Goal: Task Accomplishment & Management: Use online tool/utility

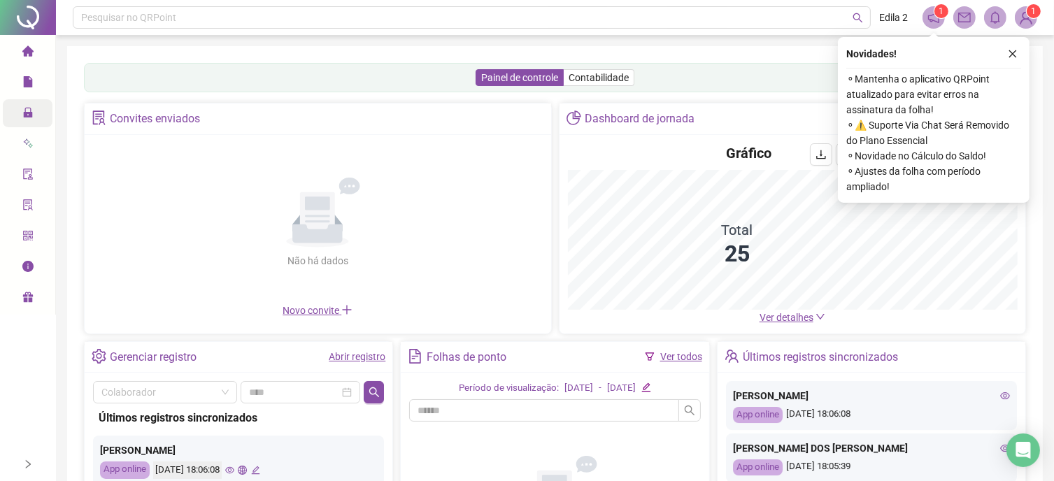
click at [31, 108] on icon "lock" at bounding box center [27, 112] width 11 height 11
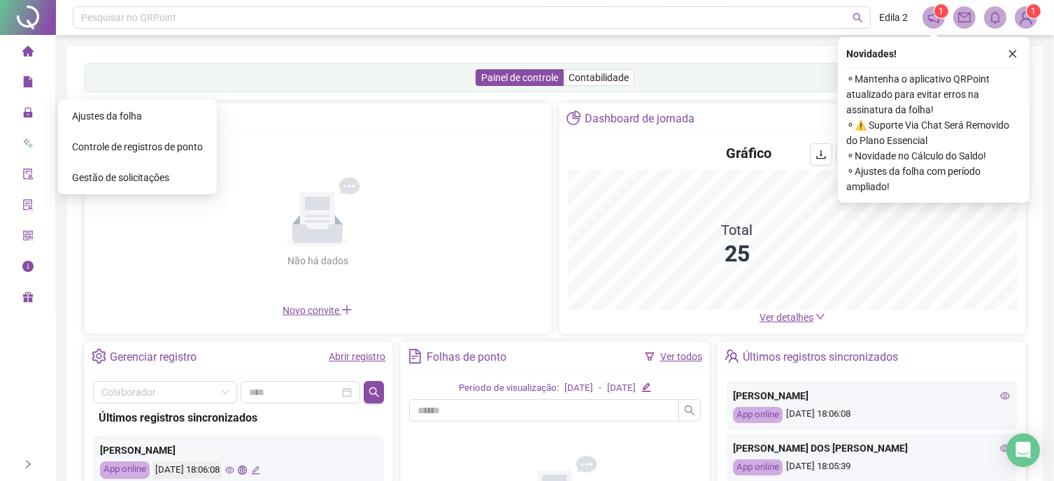
click at [143, 182] on span "Gestão de solicitações" at bounding box center [120, 177] width 97 height 11
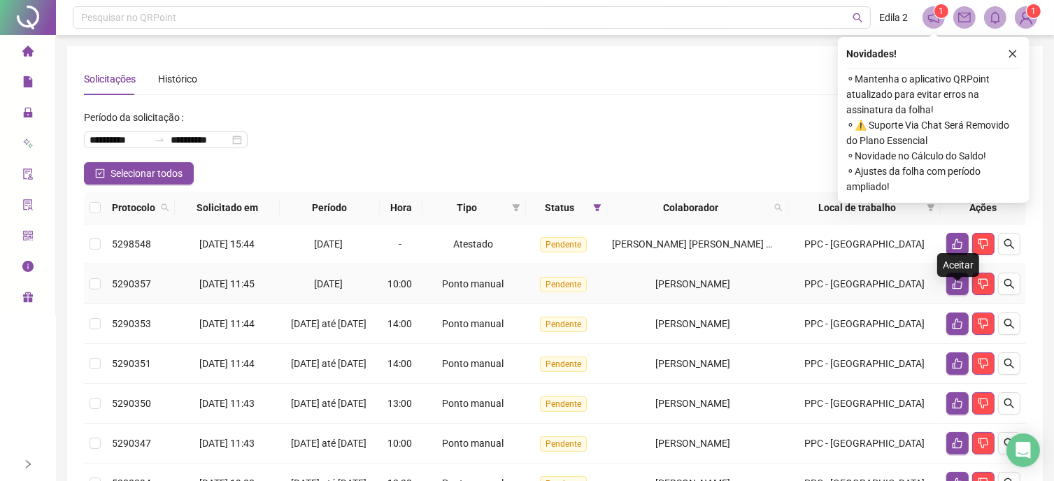
click at [945, 292] on td at bounding box center [983, 284] width 85 height 40
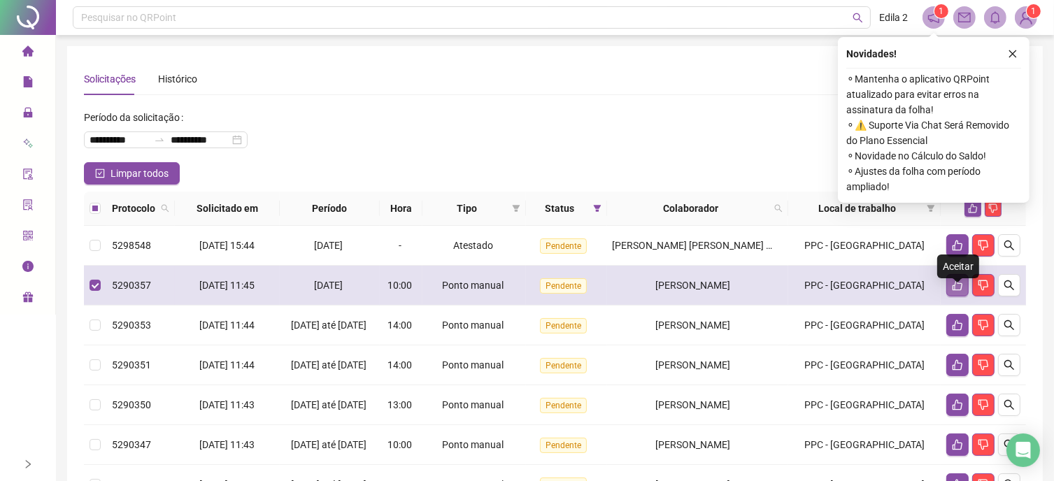
click at [949, 297] on button "button" at bounding box center [957, 285] width 22 height 22
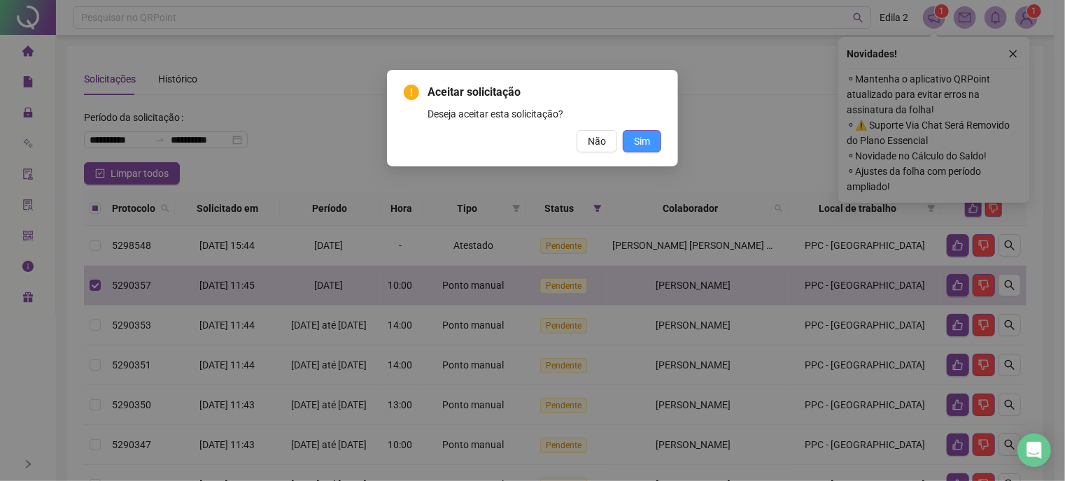
click at [646, 139] on span "Sim" at bounding box center [642, 141] width 16 height 15
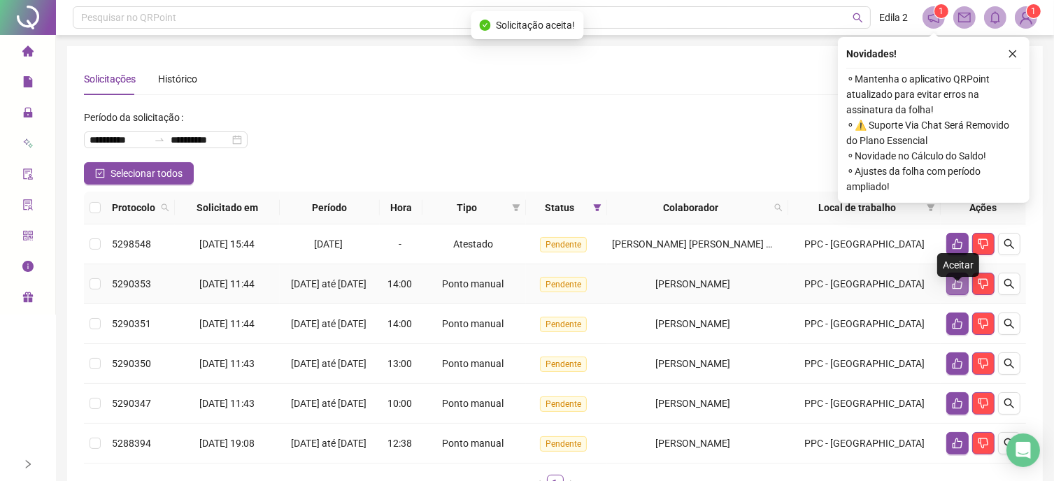
click at [949, 295] on button "button" at bounding box center [957, 284] width 22 height 22
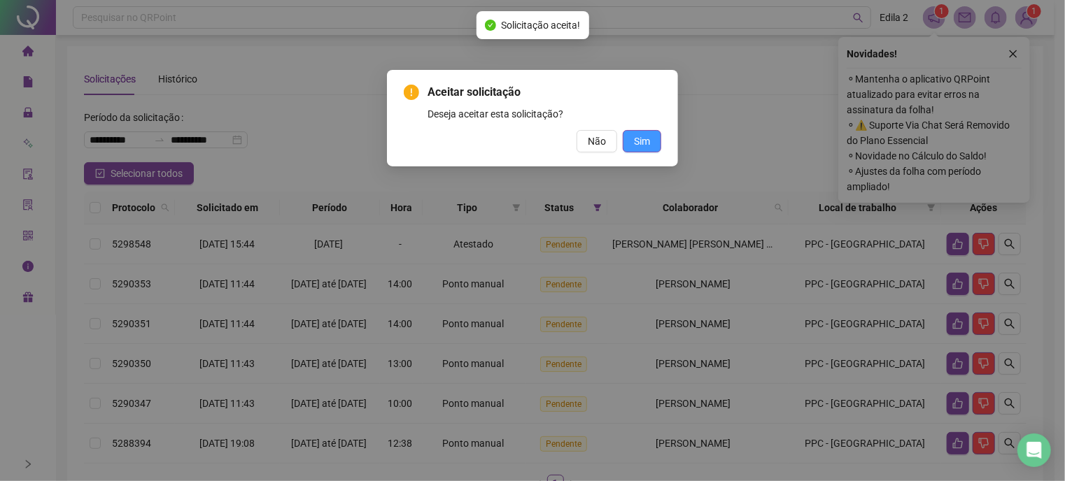
click at [649, 134] on span "Sim" at bounding box center [642, 141] width 16 height 15
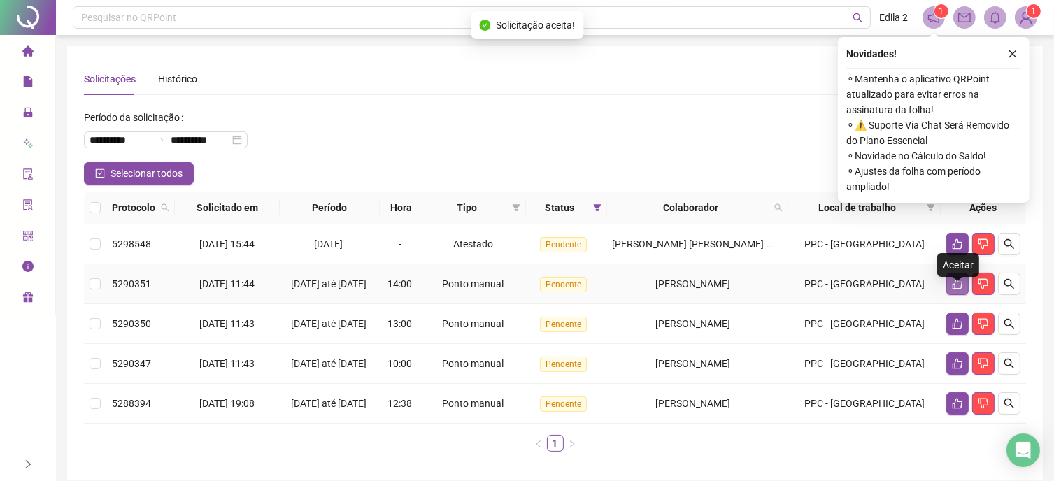
click at [965, 295] on button "button" at bounding box center [957, 284] width 22 height 22
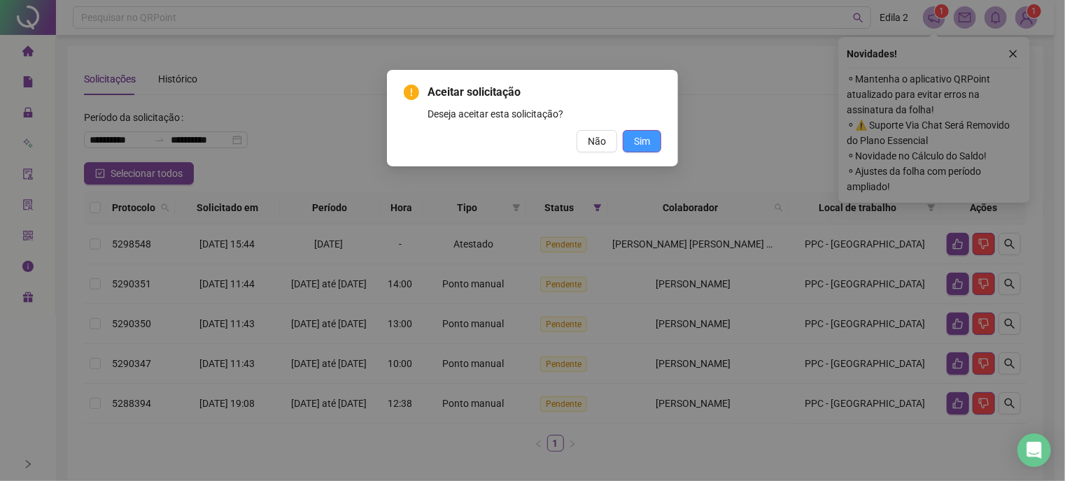
click at [646, 142] on span "Sim" at bounding box center [642, 141] width 16 height 15
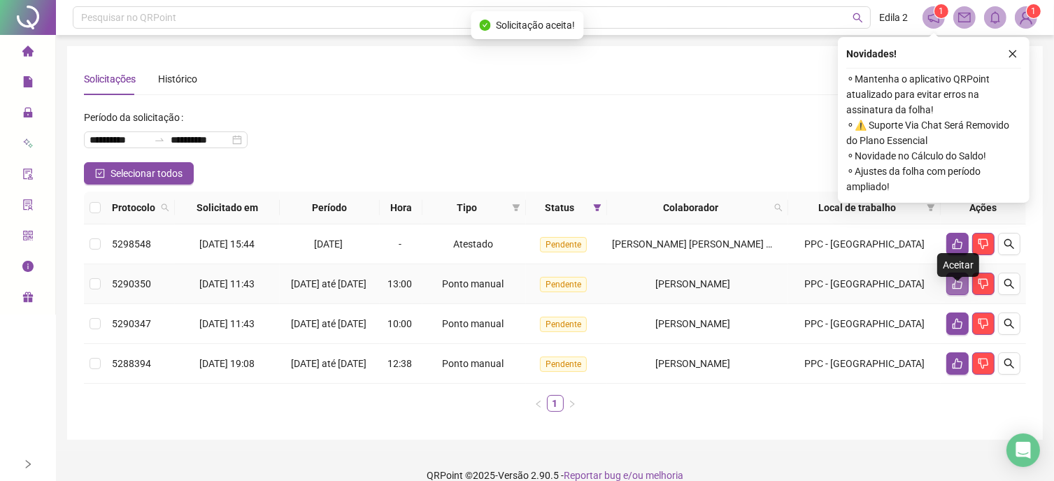
click at [952, 290] on icon "like" at bounding box center [957, 283] width 11 height 11
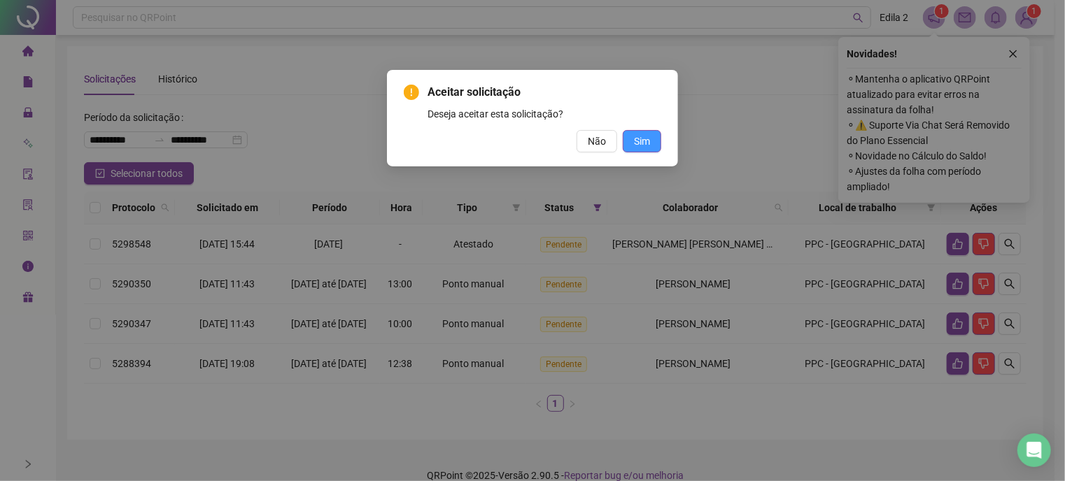
click at [629, 139] on button "Sim" at bounding box center [642, 141] width 38 height 22
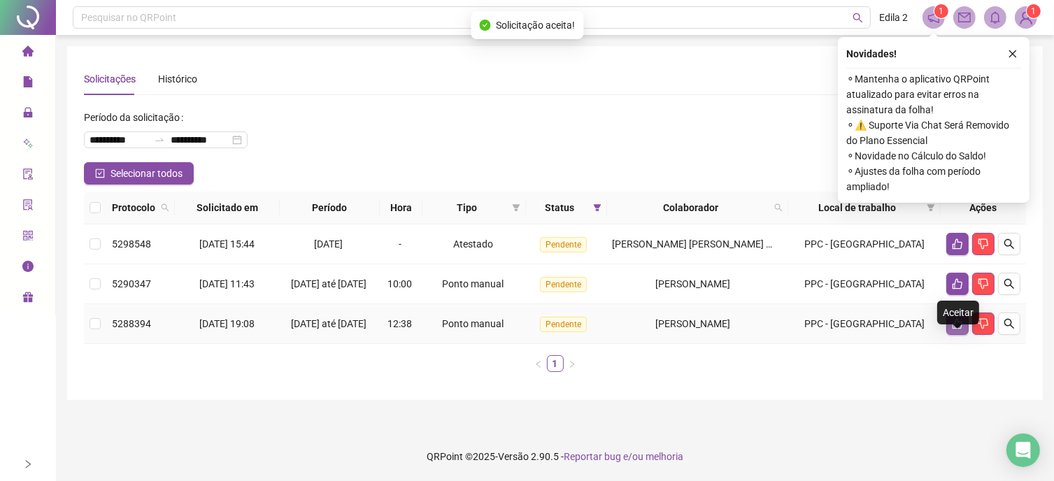
click at [954, 329] on icon "like" at bounding box center [957, 323] width 11 height 11
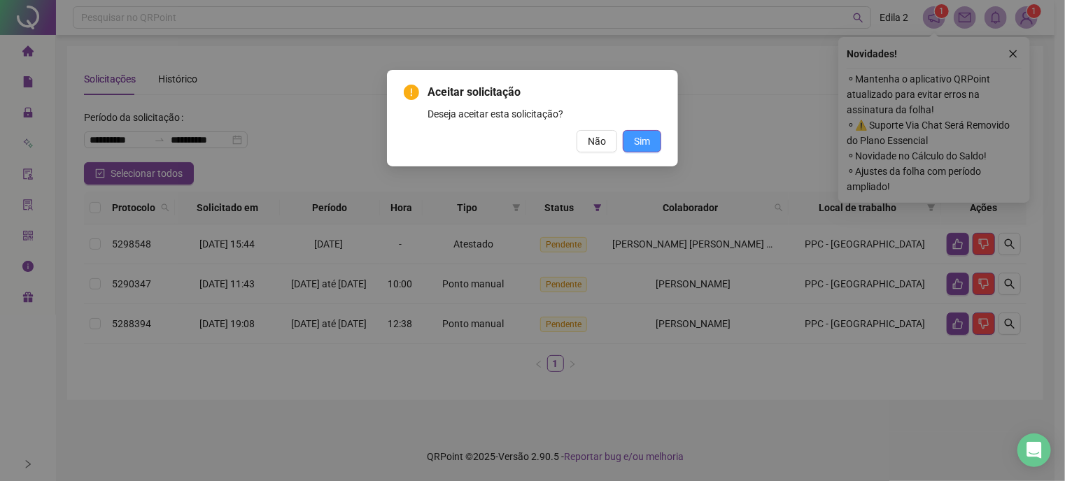
click at [644, 139] on span "Sim" at bounding box center [642, 141] width 16 height 15
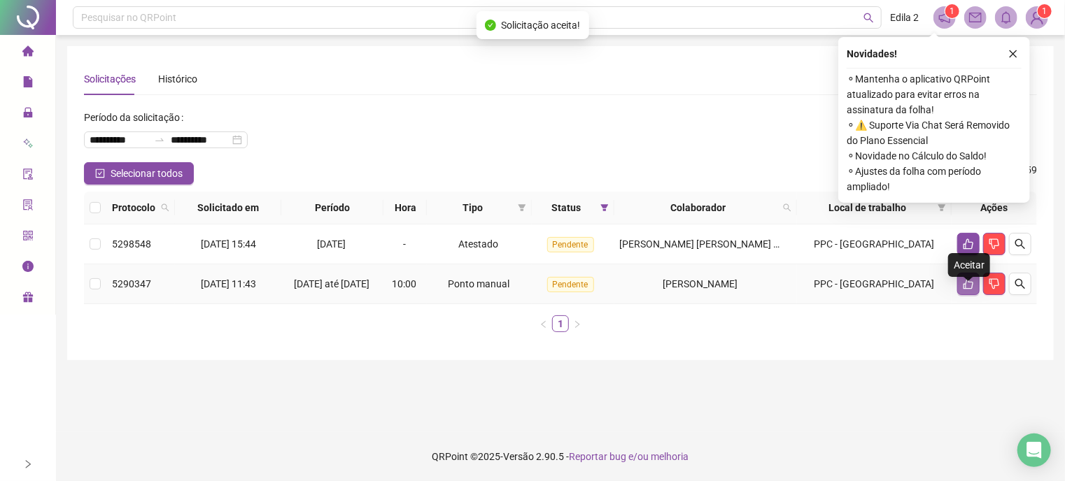
click at [965, 295] on button "button" at bounding box center [968, 284] width 22 height 22
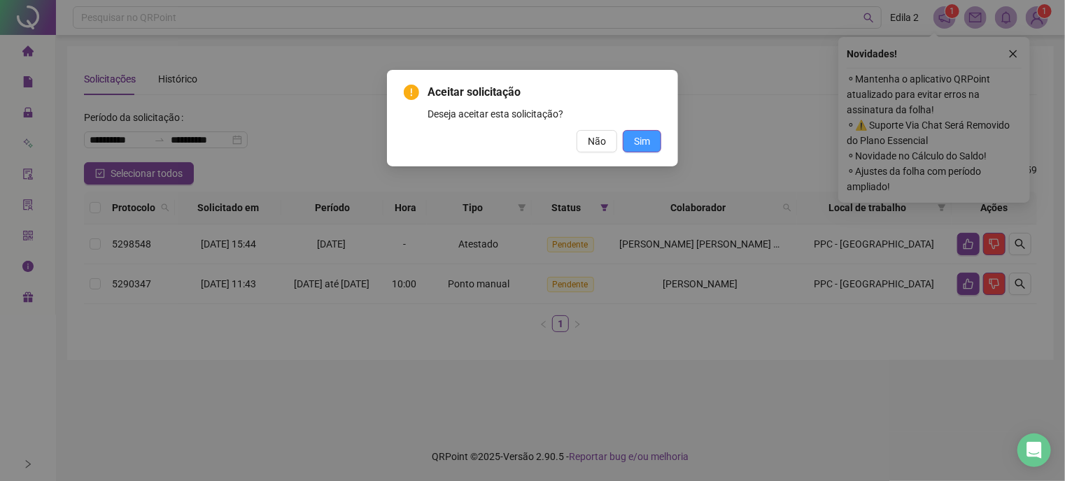
click at [638, 140] on span "Sim" at bounding box center [642, 141] width 16 height 15
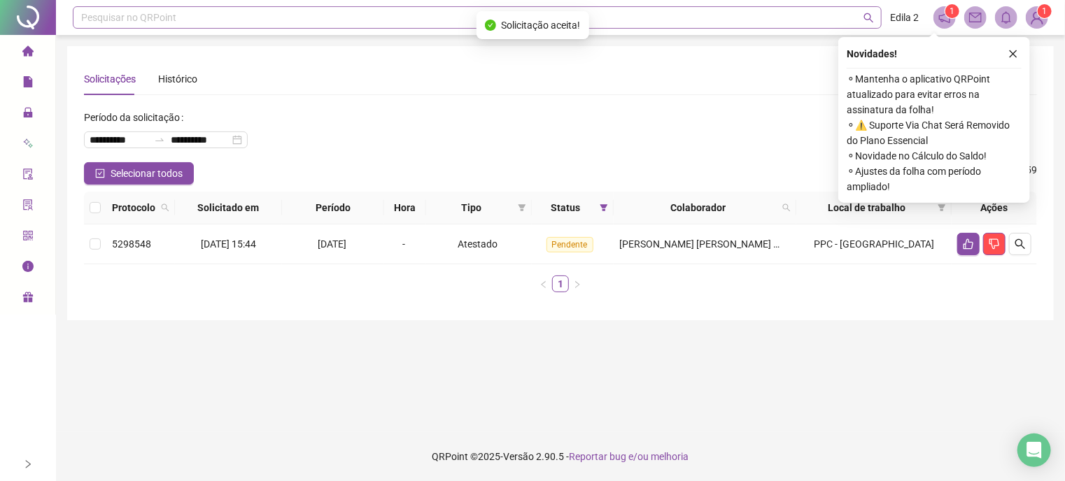
click at [114, 17] on div "Pesquisar no QRPoint" at bounding box center [477, 17] width 809 height 22
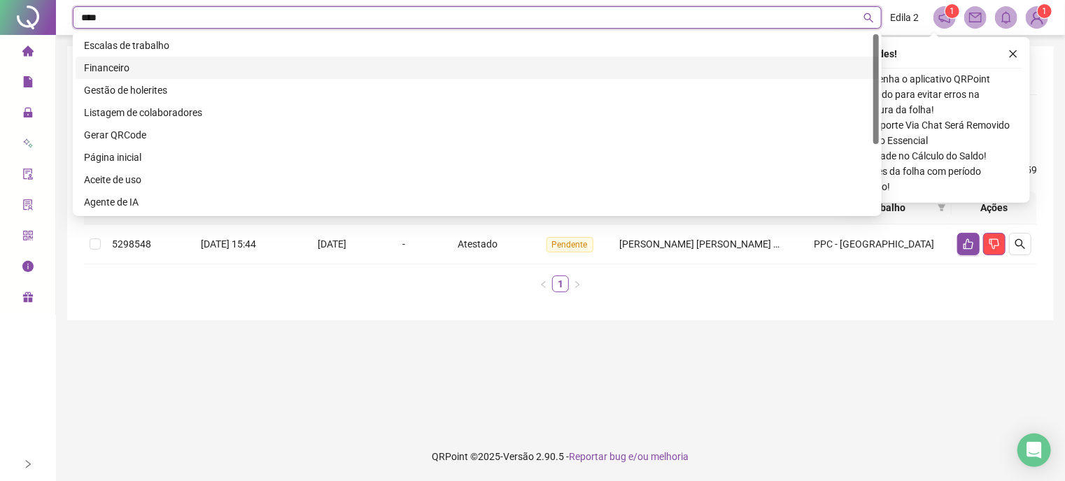
type input "*****"
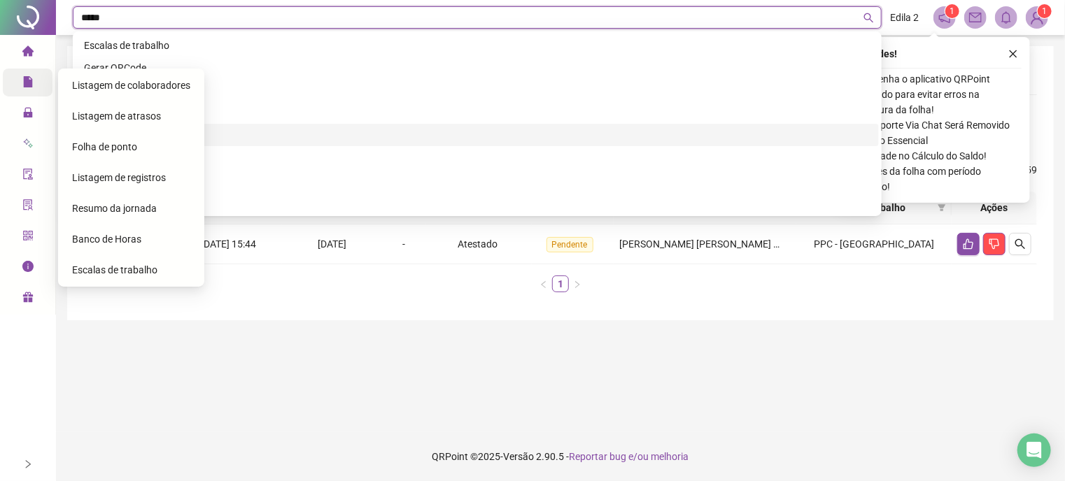
click at [23, 78] on icon "file" at bounding box center [27, 81] width 9 height 11
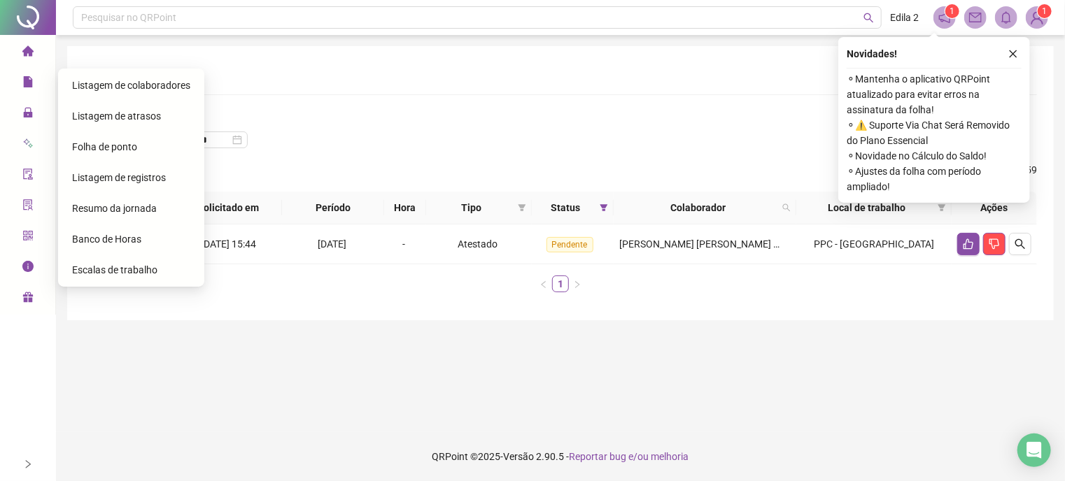
click at [116, 146] on span "Folha de ponto" at bounding box center [104, 146] width 65 height 11
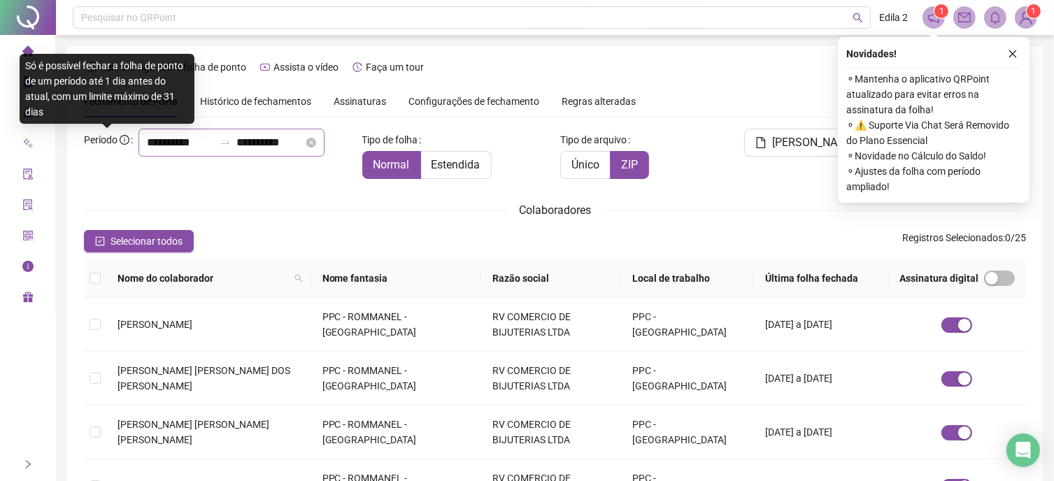
scroll to position [38, 0]
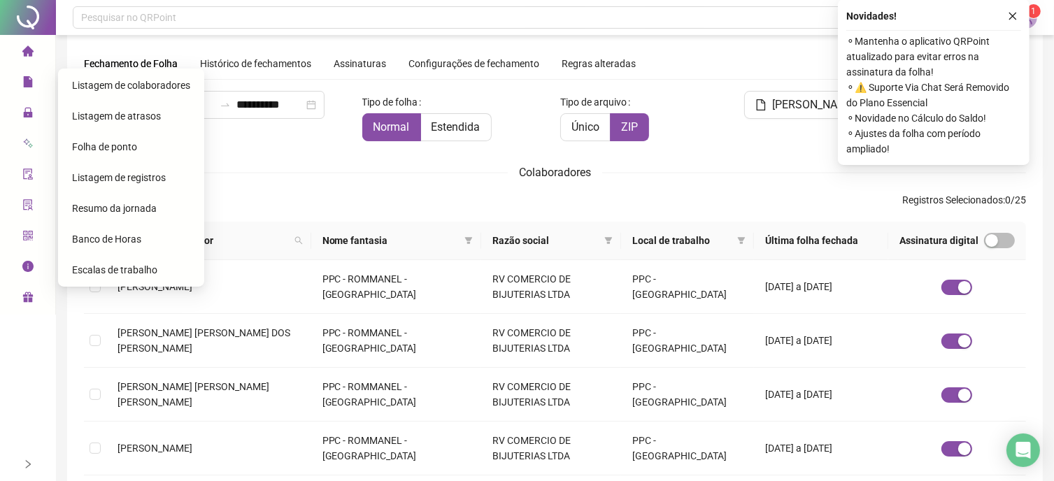
click at [32, 73] on span "file" at bounding box center [27, 84] width 11 height 28
click at [117, 146] on span "Folha de ponto" at bounding box center [104, 146] width 65 height 11
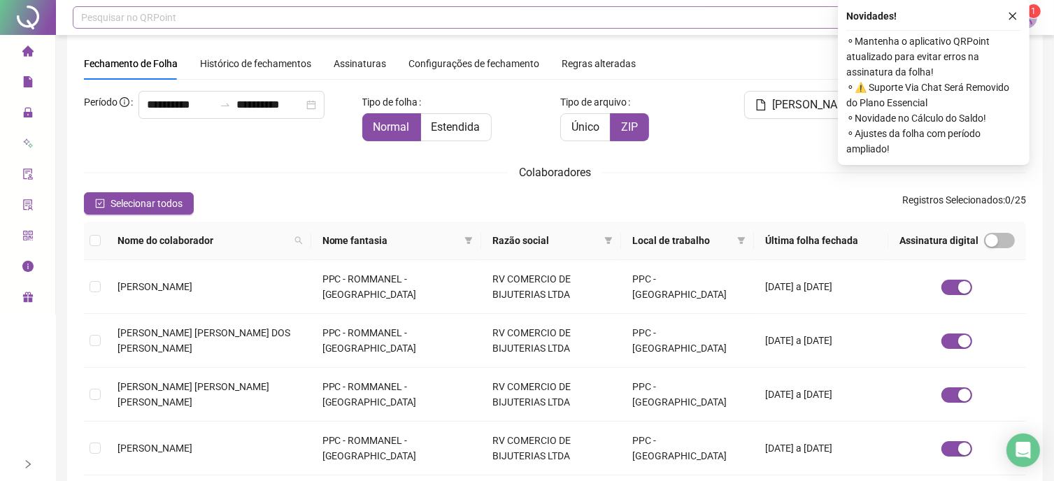
click at [132, 19] on div "Pesquisar no QRPoint" at bounding box center [472, 17] width 798 height 22
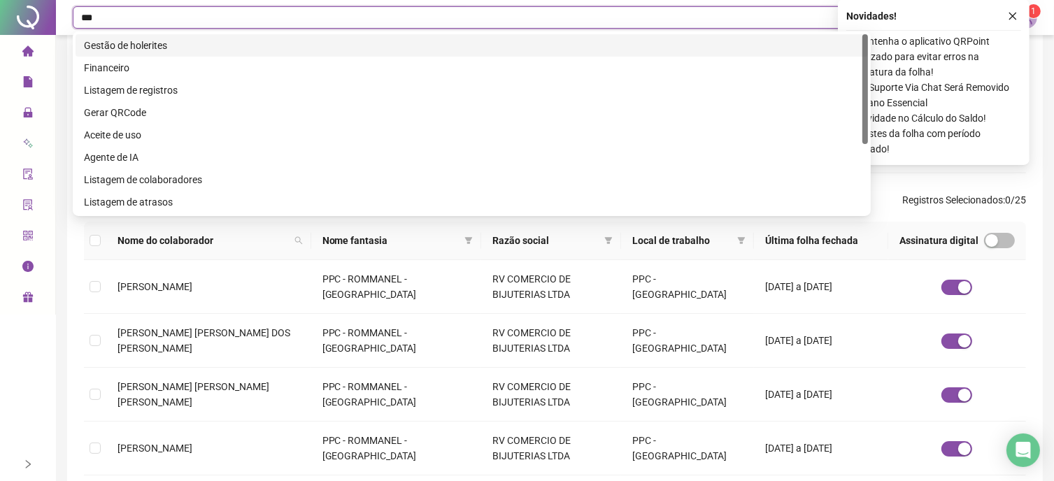
type input "****"
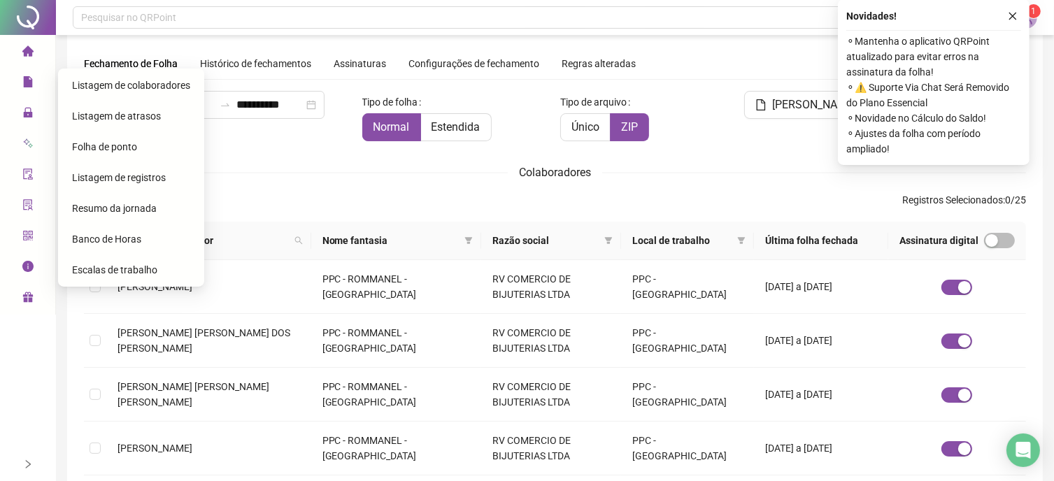
click at [31, 73] on span "file" at bounding box center [27, 84] width 11 height 28
click at [109, 147] on span "Folha de ponto" at bounding box center [104, 146] width 65 height 11
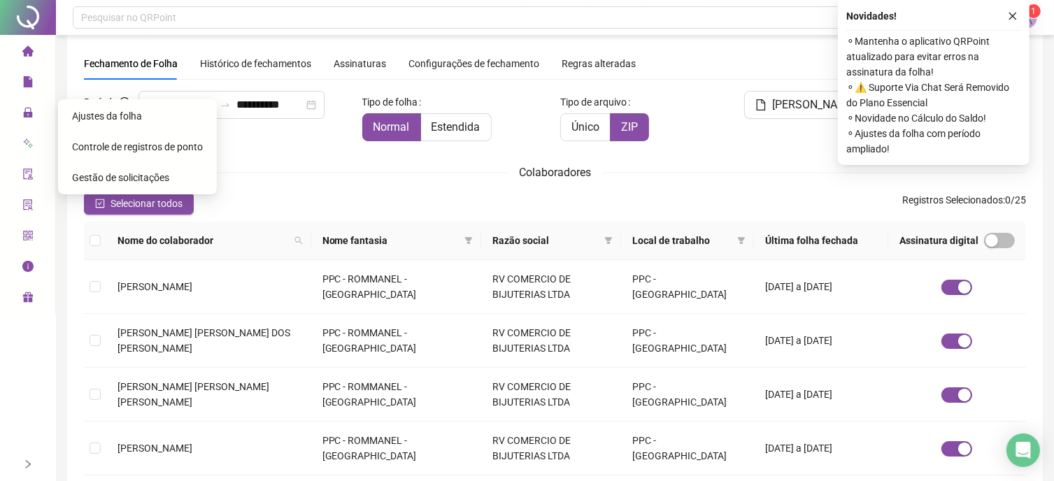
click at [81, 111] on span "Ajustes da folha" at bounding box center [107, 116] width 70 height 11
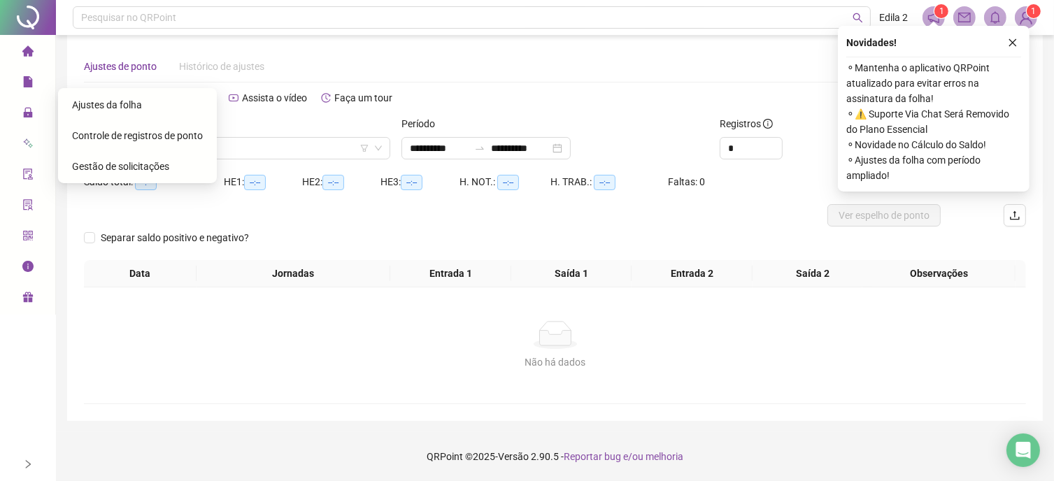
scroll to position [1, 0]
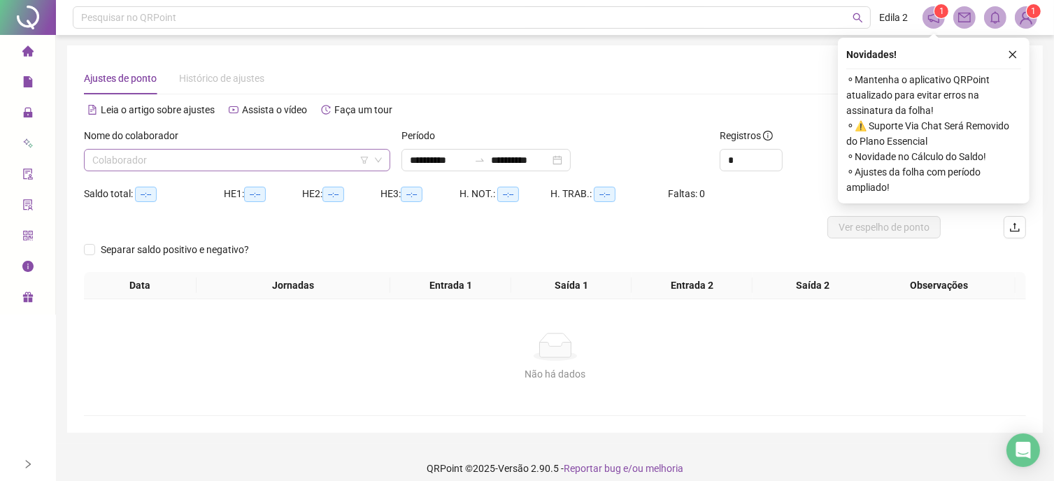
click at [173, 156] on input "search" at bounding box center [230, 160] width 277 height 21
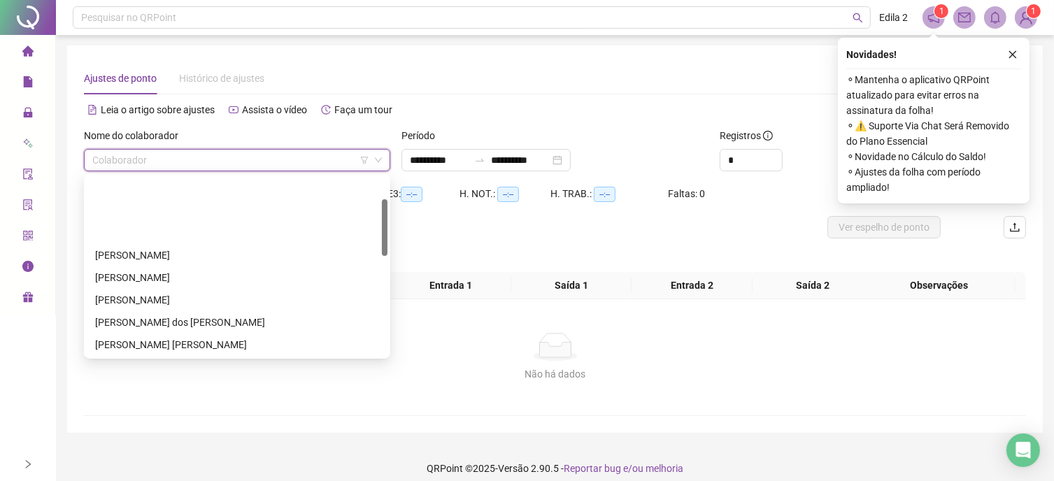
scroll to position [70, 0]
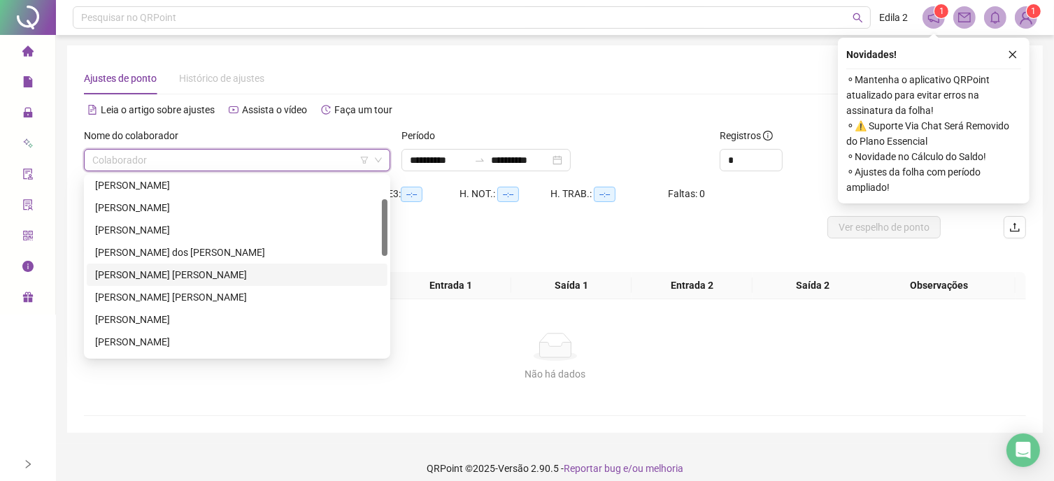
click at [134, 274] on div "[PERSON_NAME] [PERSON_NAME]" at bounding box center [237, 274] width 284 height 15
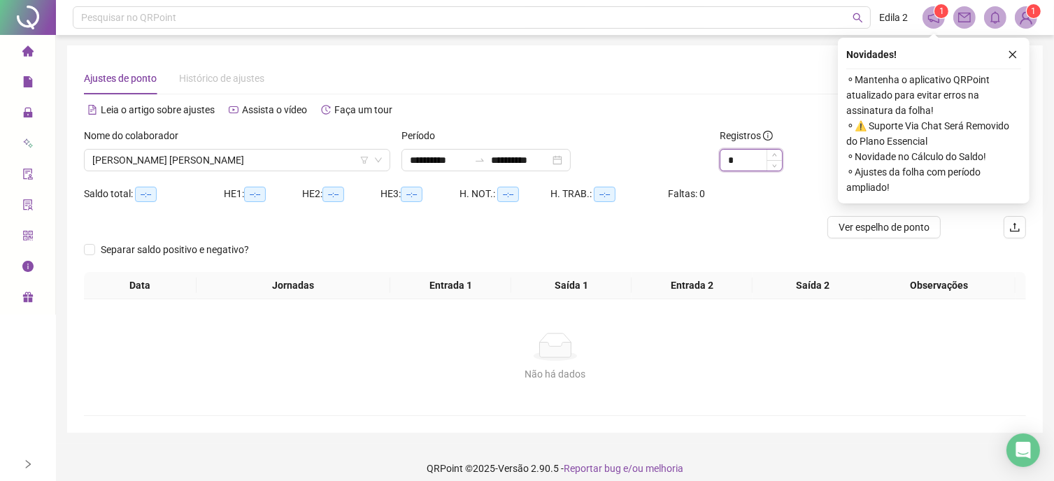
click at [739, 162] on input "*" at bounding box center [752, 160] width 62 height 21
type input "*"
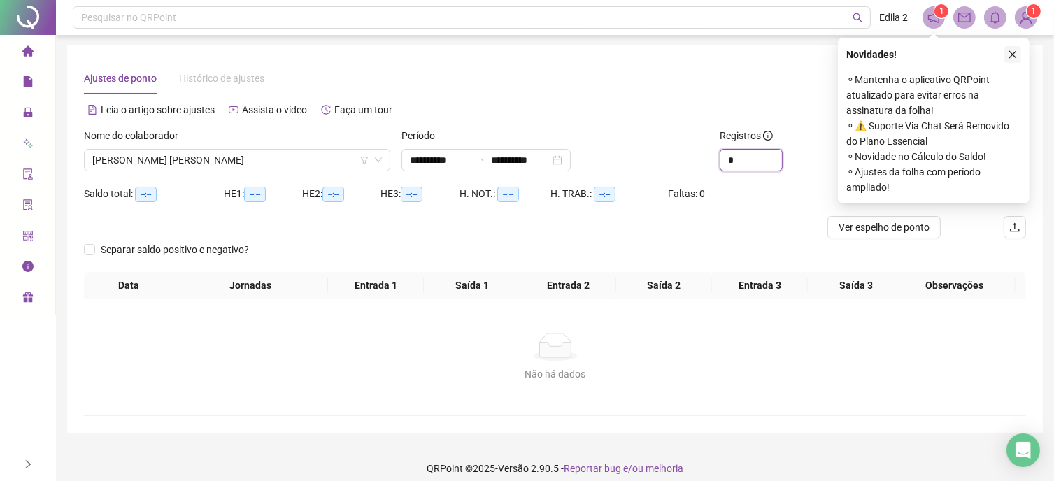
type input "*"
click at [1014, 50] on icon "close" at bounding box center [1013, 55] width 10 height 10
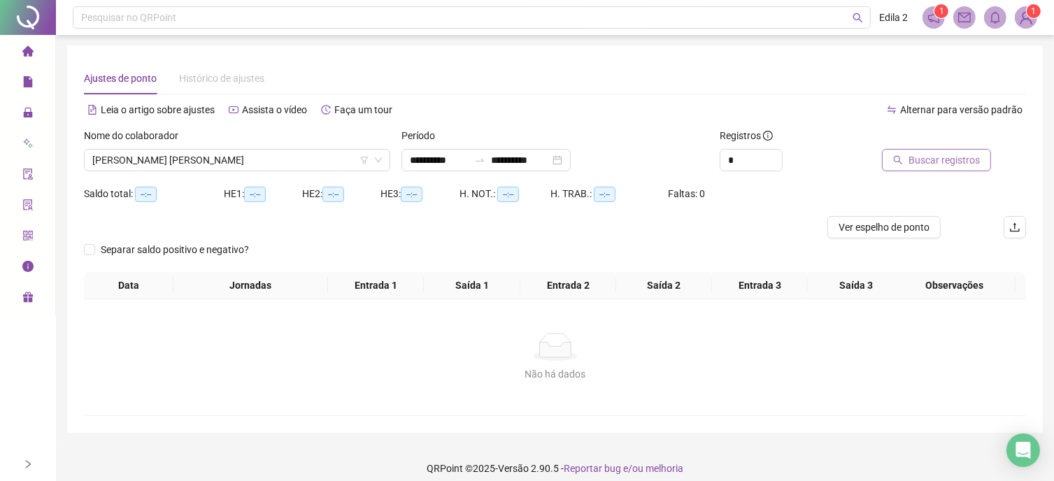
click at [930, 162] on span "Buscar registros" at bounding box center [944, 159] width 71 height 15
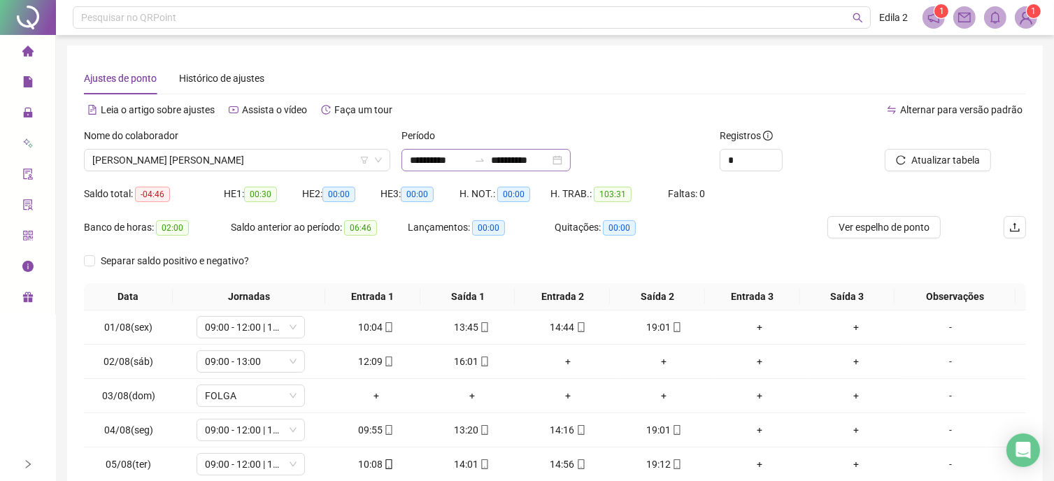
click at [571, 160] on div "**********" at bounding box center [486, 160] width 169 height 22
